Goal: Navigation & Orientation: Find specific page/section

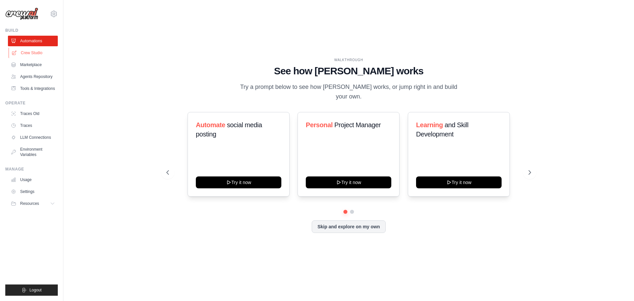
click at [40, 54] on link "Crew Studio" at bounding box center [34, 53] width 50 height 11
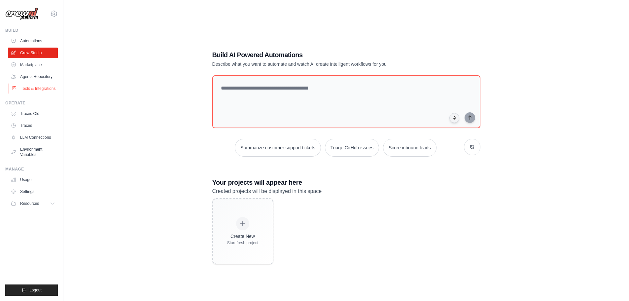
click at [34, 91] on link "Tools & Integrations" at bounding box center [34, 88] width 50 height 11
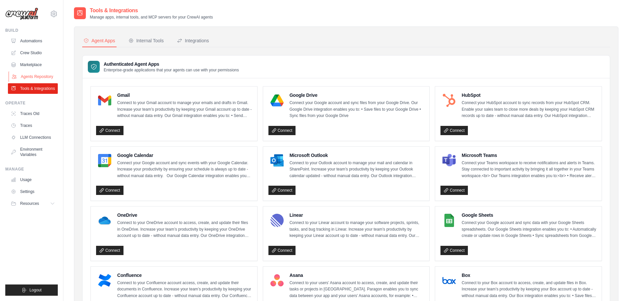
click at [48, 79] on link "Agents Repository" at bounding box center [34, 76] width 50 height 11
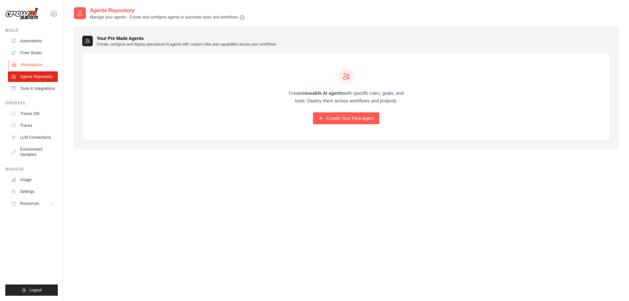
click at [45, 68] on link "Marketplace" at bounding box center [34, 64] width 50 height 11
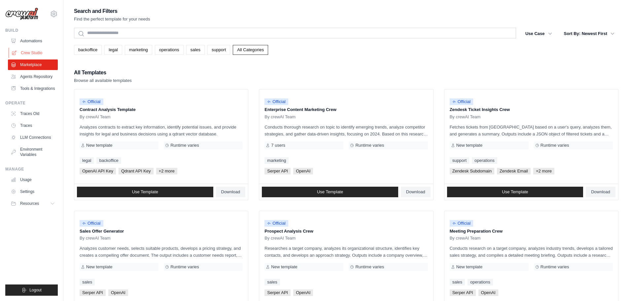
click at [39, 55] on link "Crew Studio" at bounding box center [34, 53] width 50 height 11
